Goal: Information Seeking & Learning: Learn about a topic

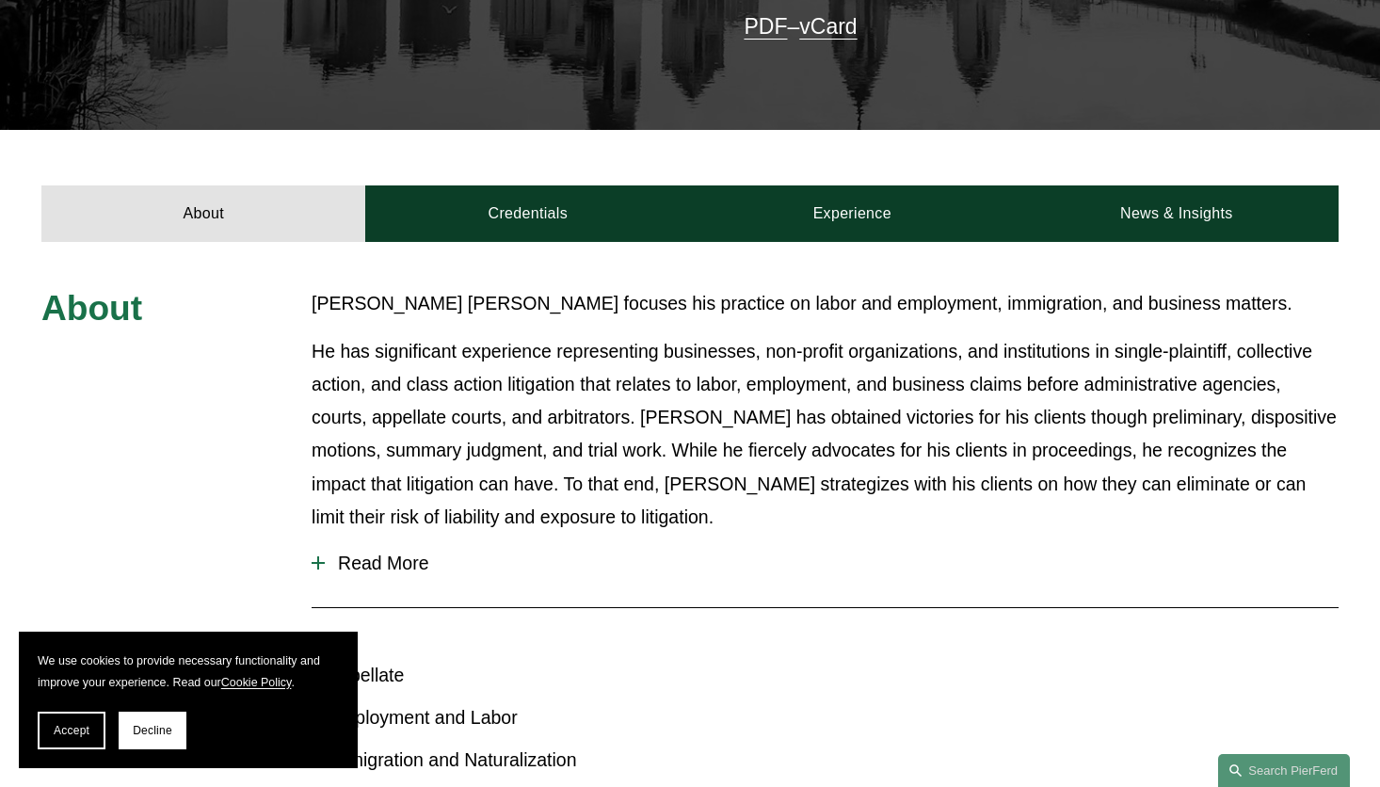
scroll to position [657, 0]
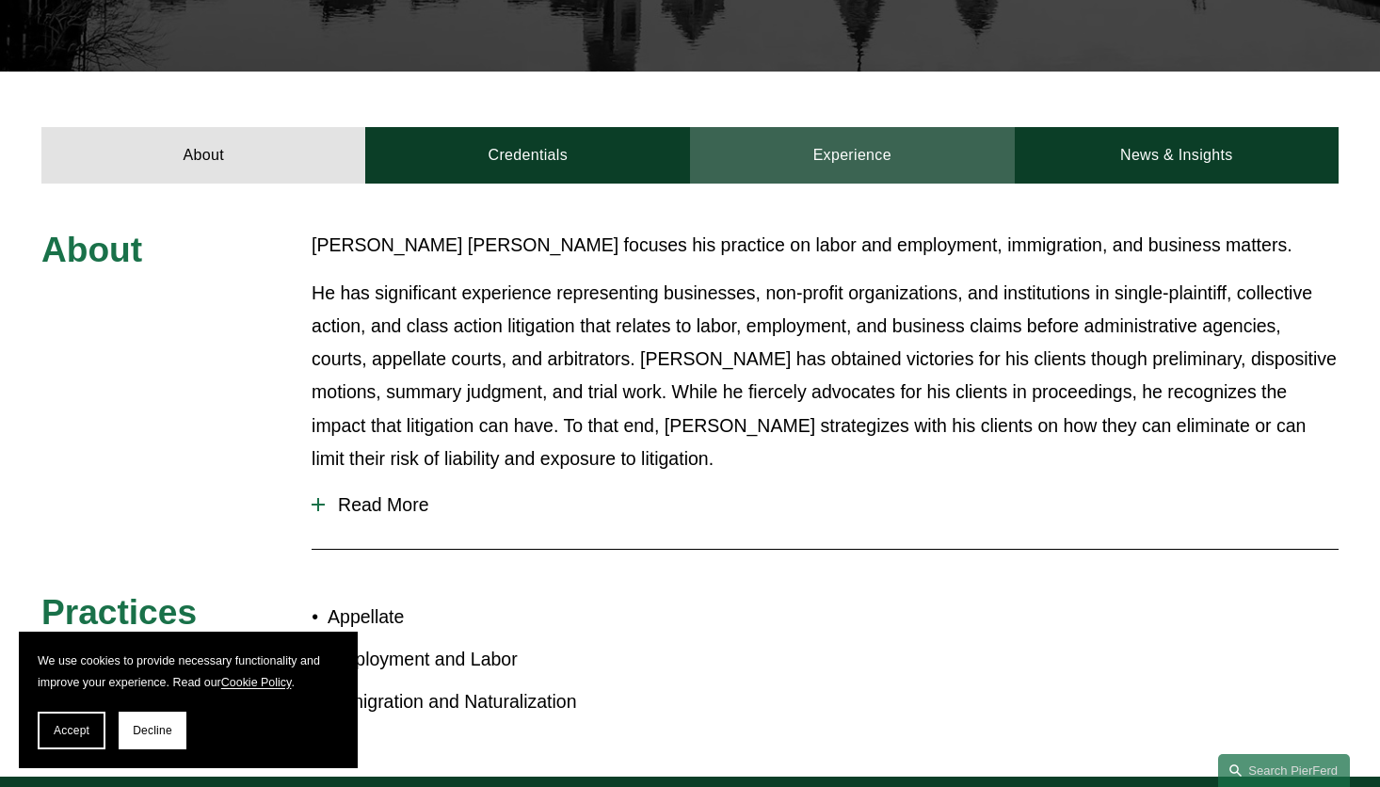
click at [949, 128] on link "Experience" at bounding box center [852, 155] width 325 height 56
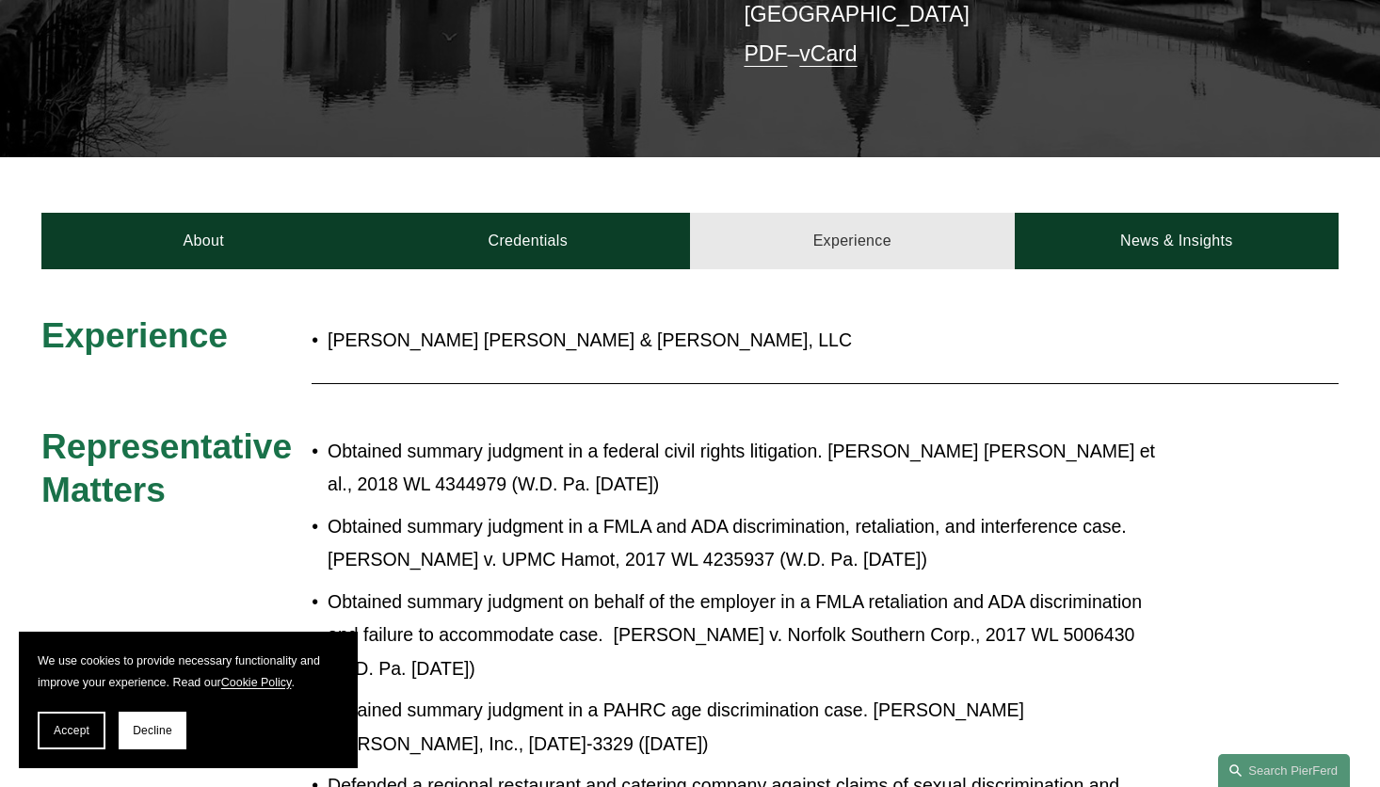
scroll to position [563, 0]
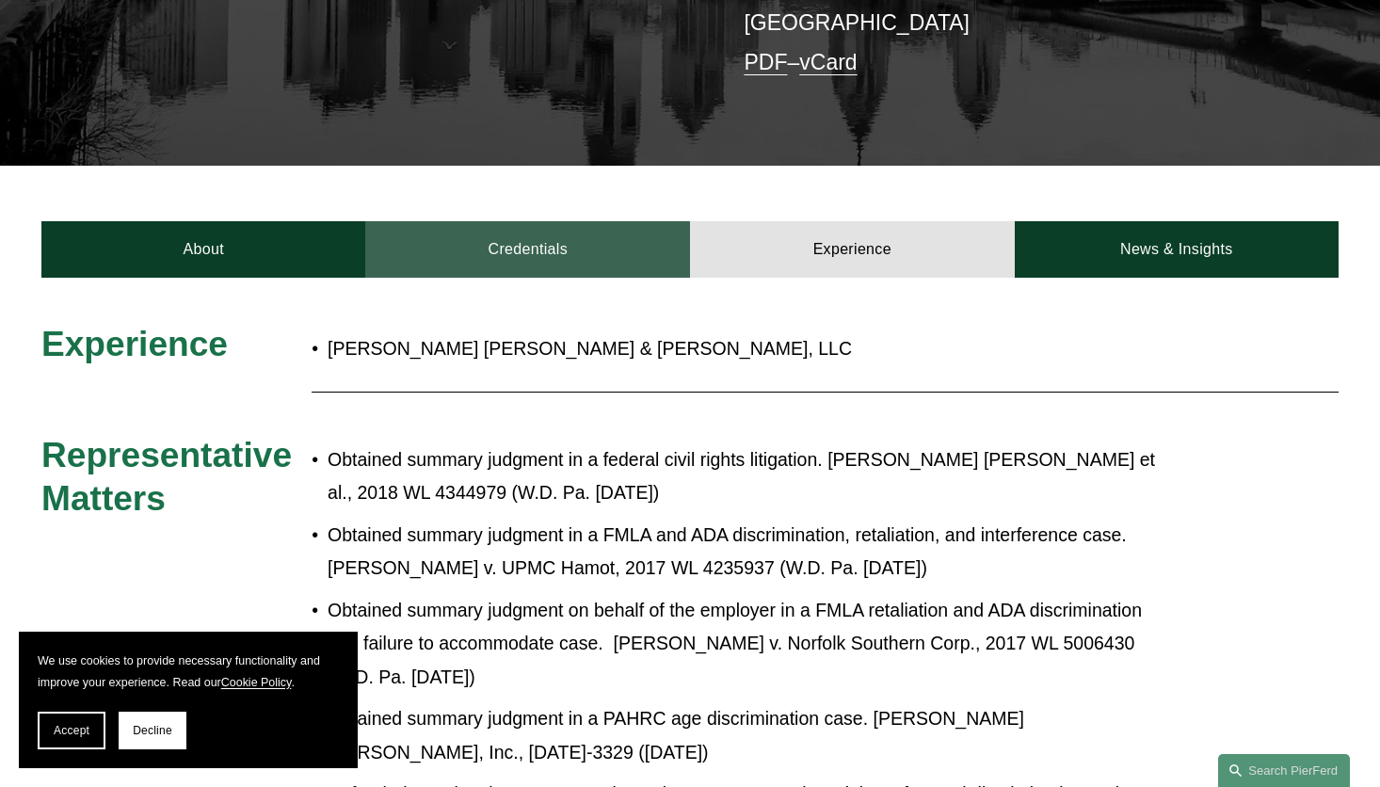
click at [598, 240] on link "Credentials" at bounding box center [527, 249] width 325 height 56
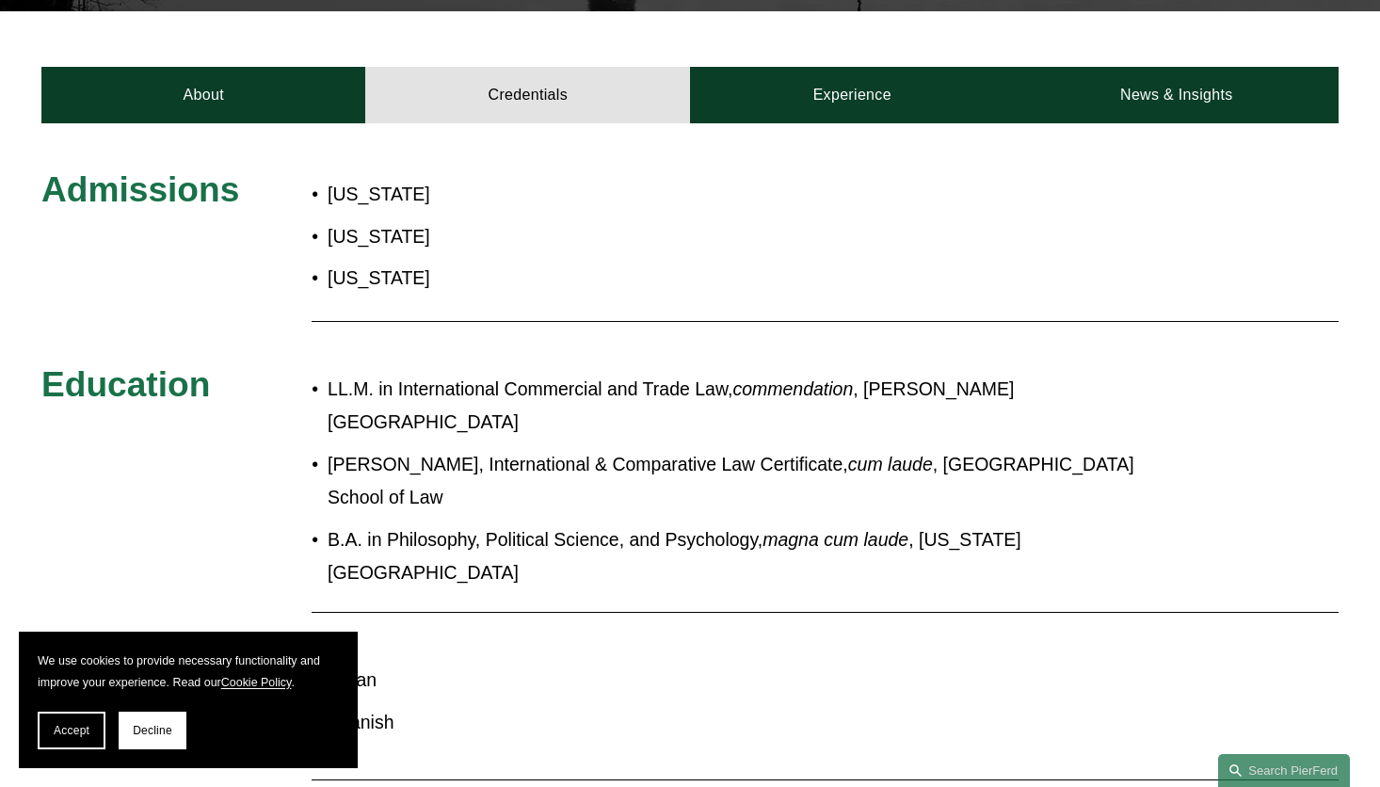
scroll to position [657, 0]
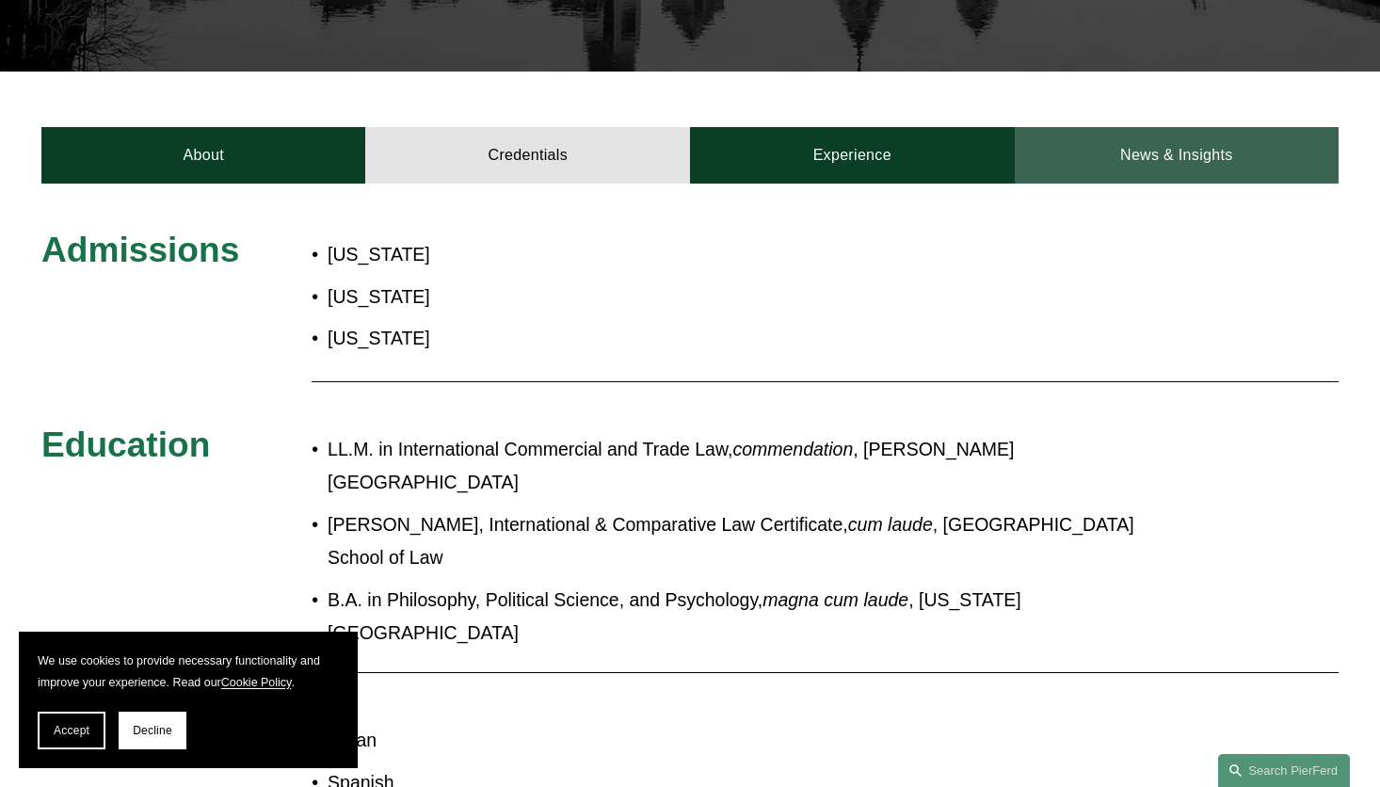
click at [1253, 137] on link "News & Insights" at bounding box center [1177, 155] width 325 height 56
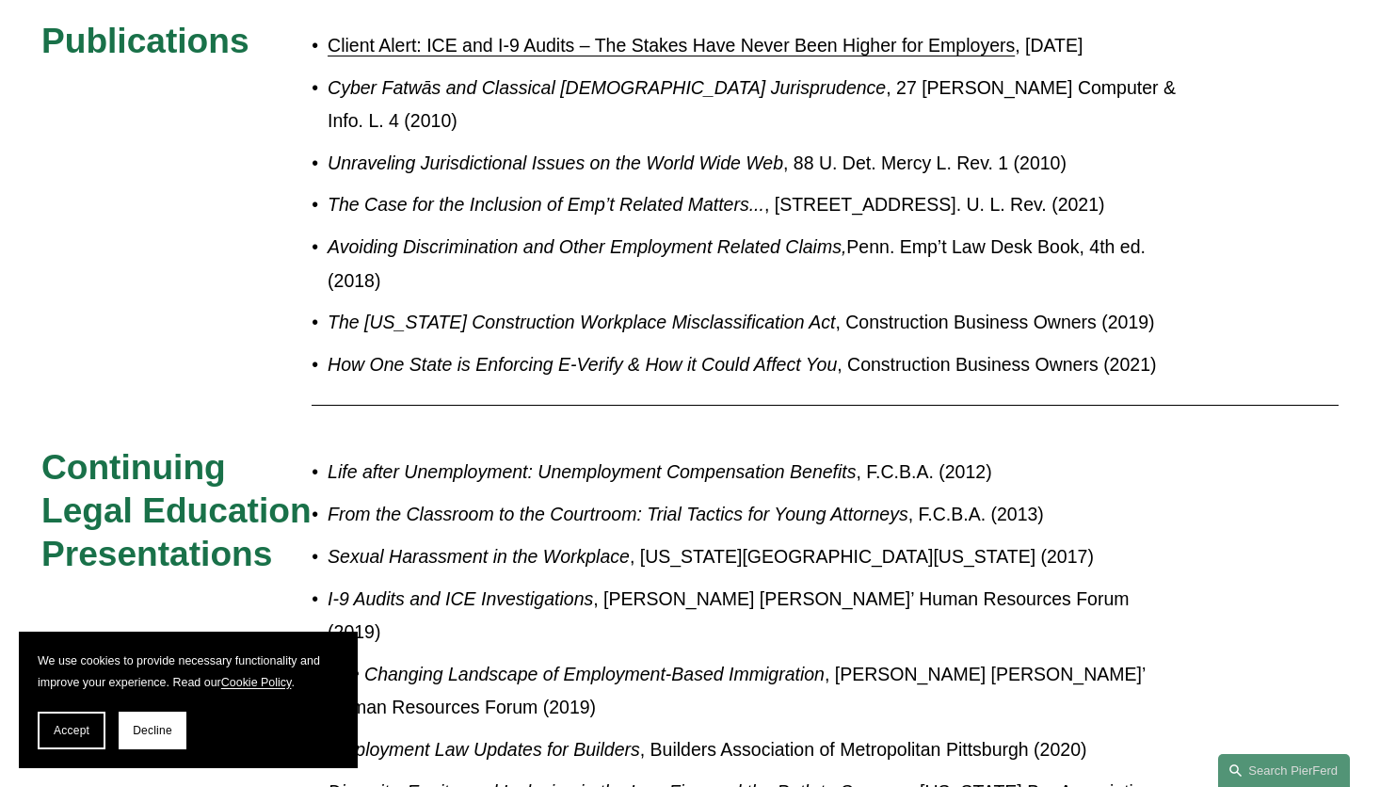
scroll to position [517, 0]
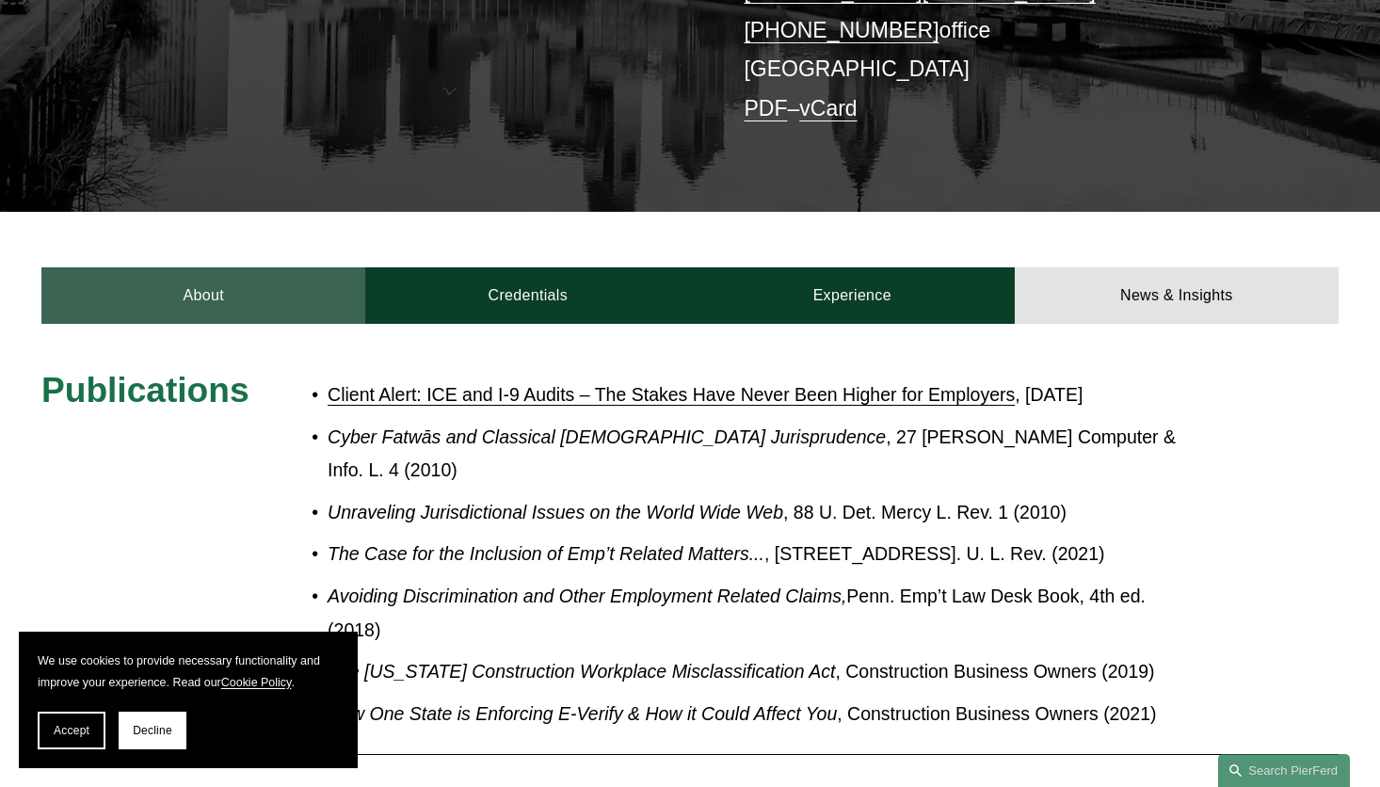
click at [191, 267] on link "About" at bounding box center [203, 295] width 325 height 56
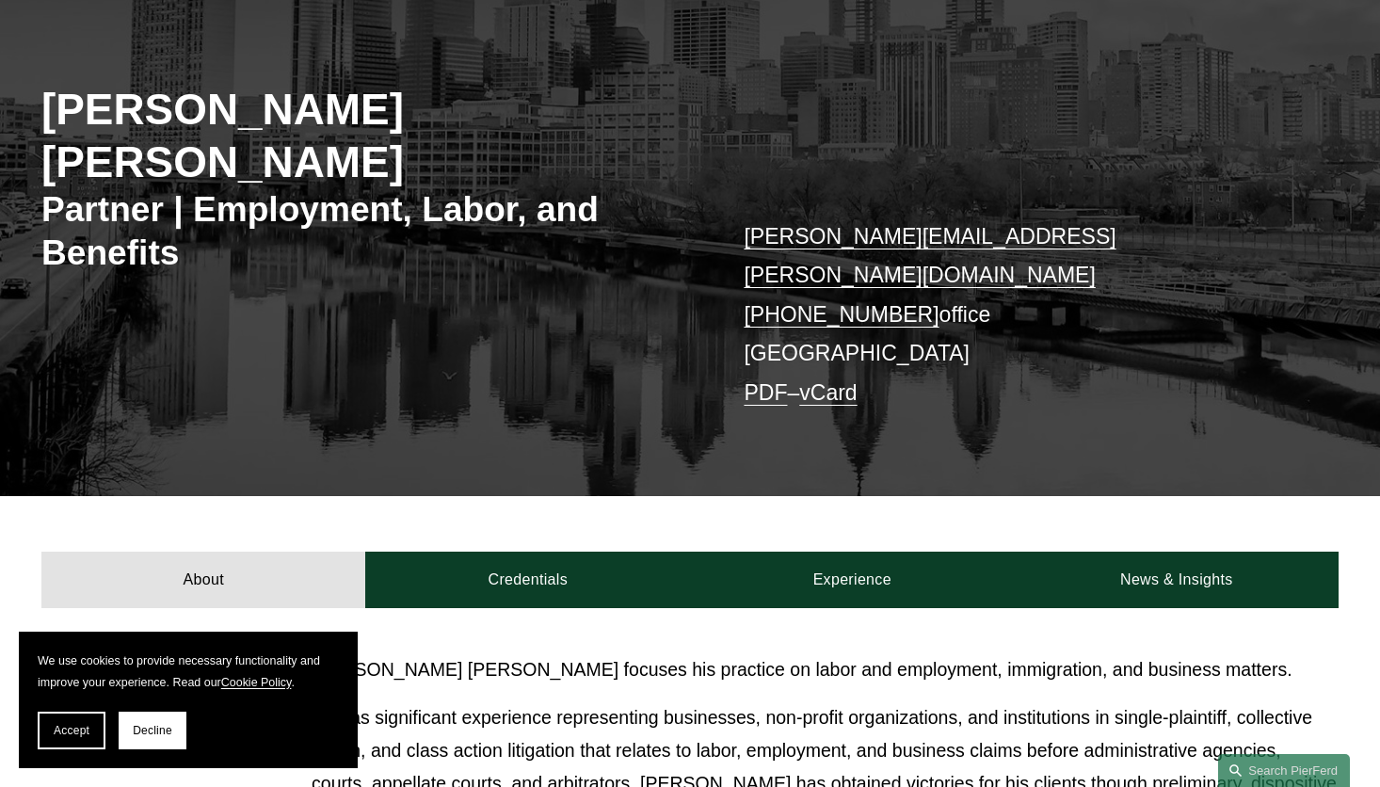
scroll to position [140, 0]
